Goal: Task Accomplishment & Management: Use online tool/utility

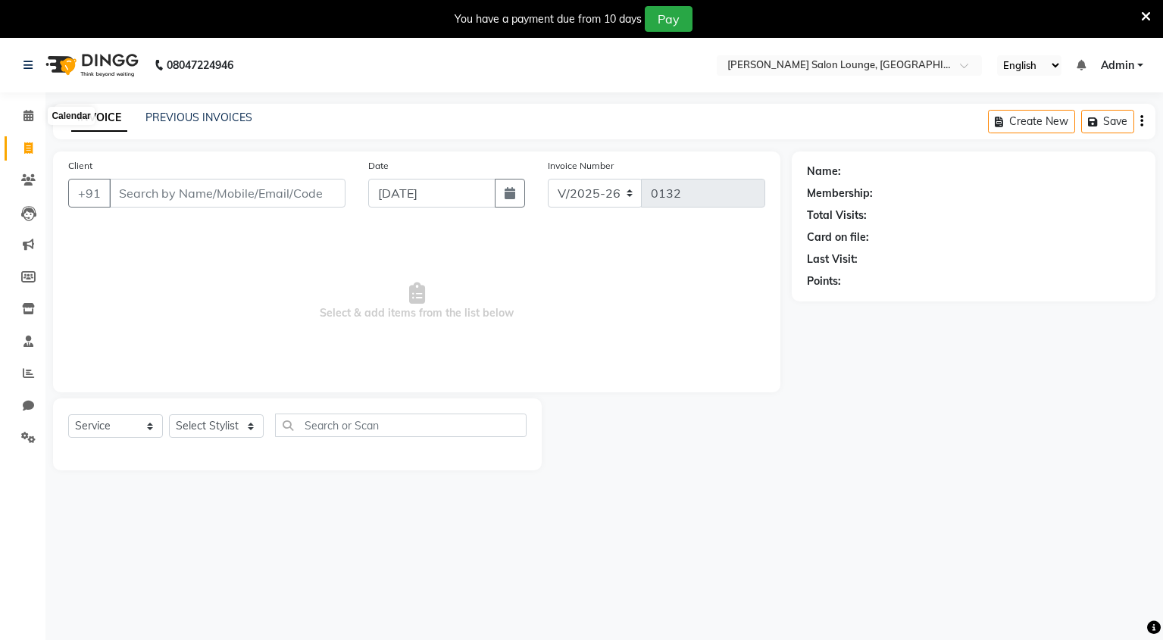
select select "8909"
select select "service"
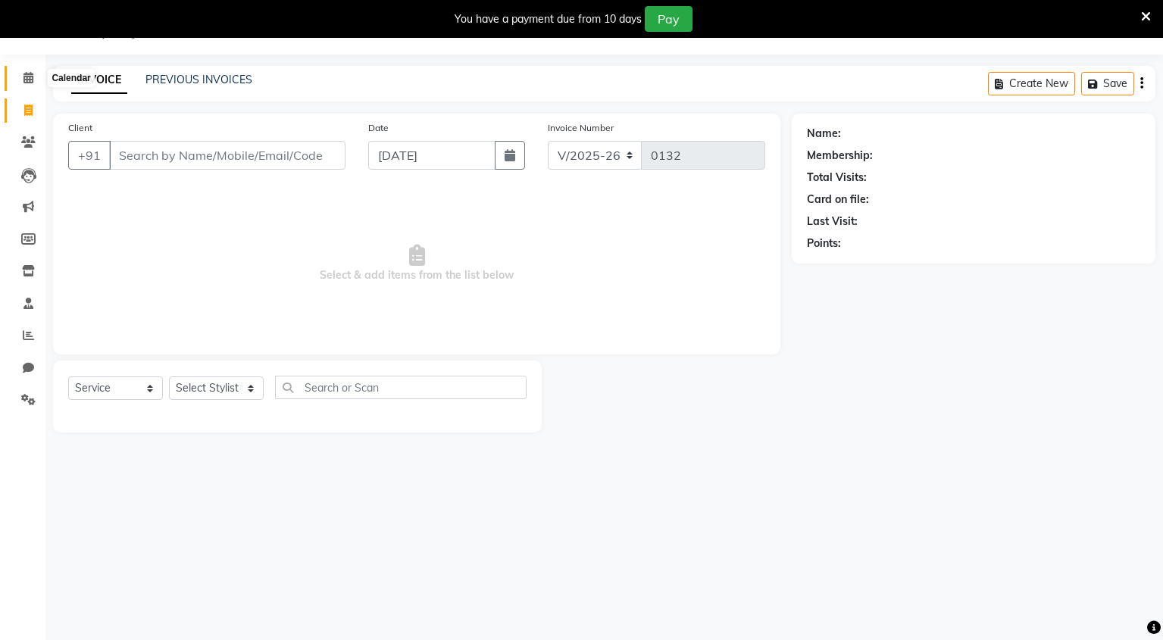
click at [25, 77] on icon at bounding box center [28, 77] width 10 height 11
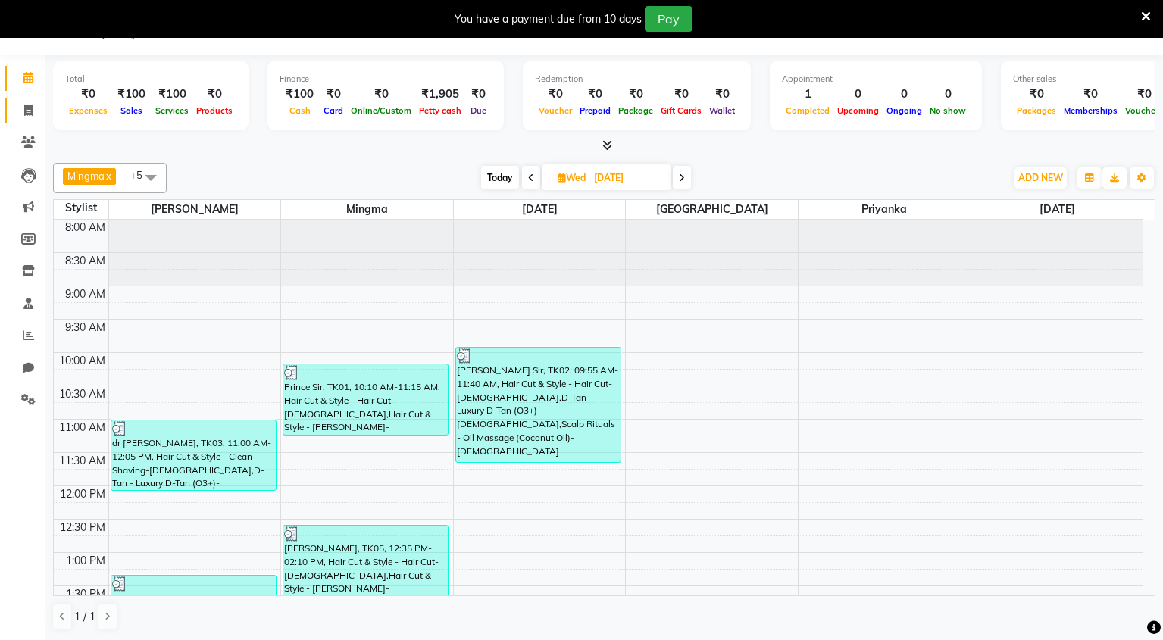
click at [29, 121] on link "Invoice" at bounding box center [23, 110] width 36 height 25
select select "service"
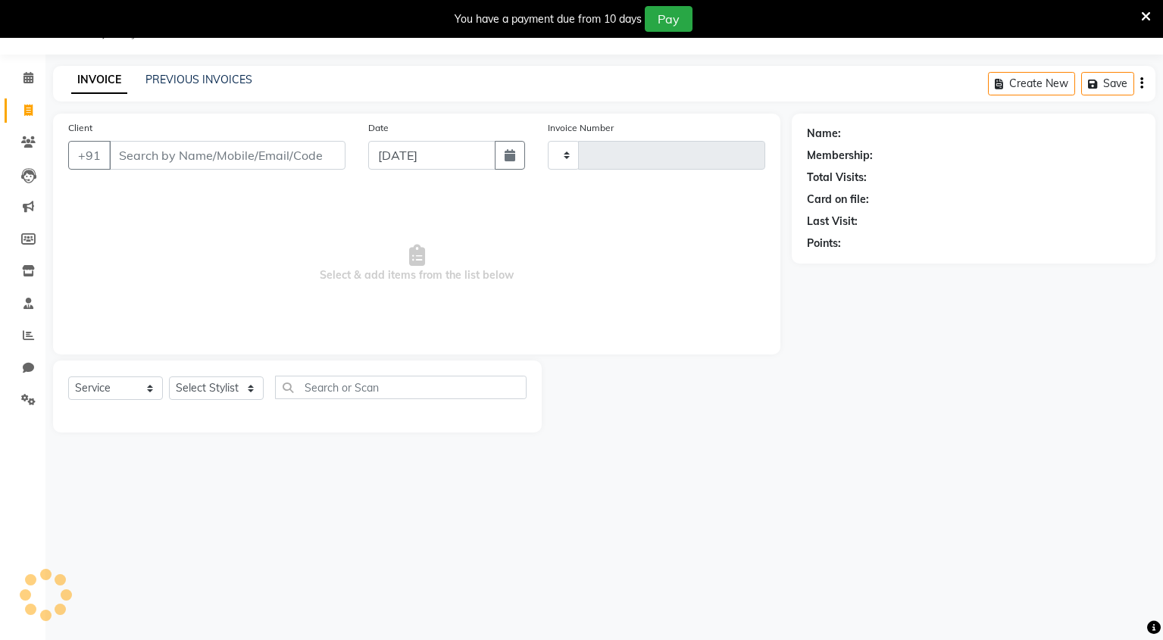
type input "0132"
select select "8909"
